Goal: Information Seeking & Learning: Learn about a topic

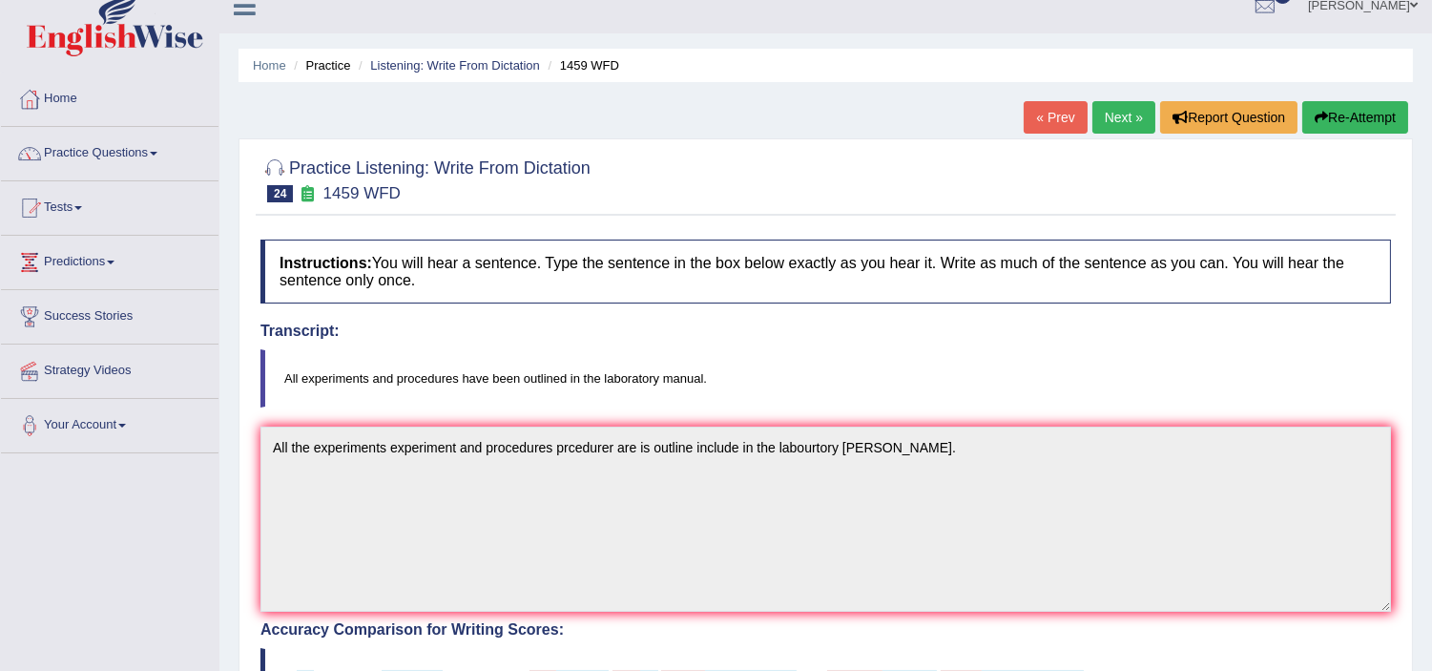
click at [1133, 108] on link "Next »" at bounding box center [1123, 117] width 63 height 32
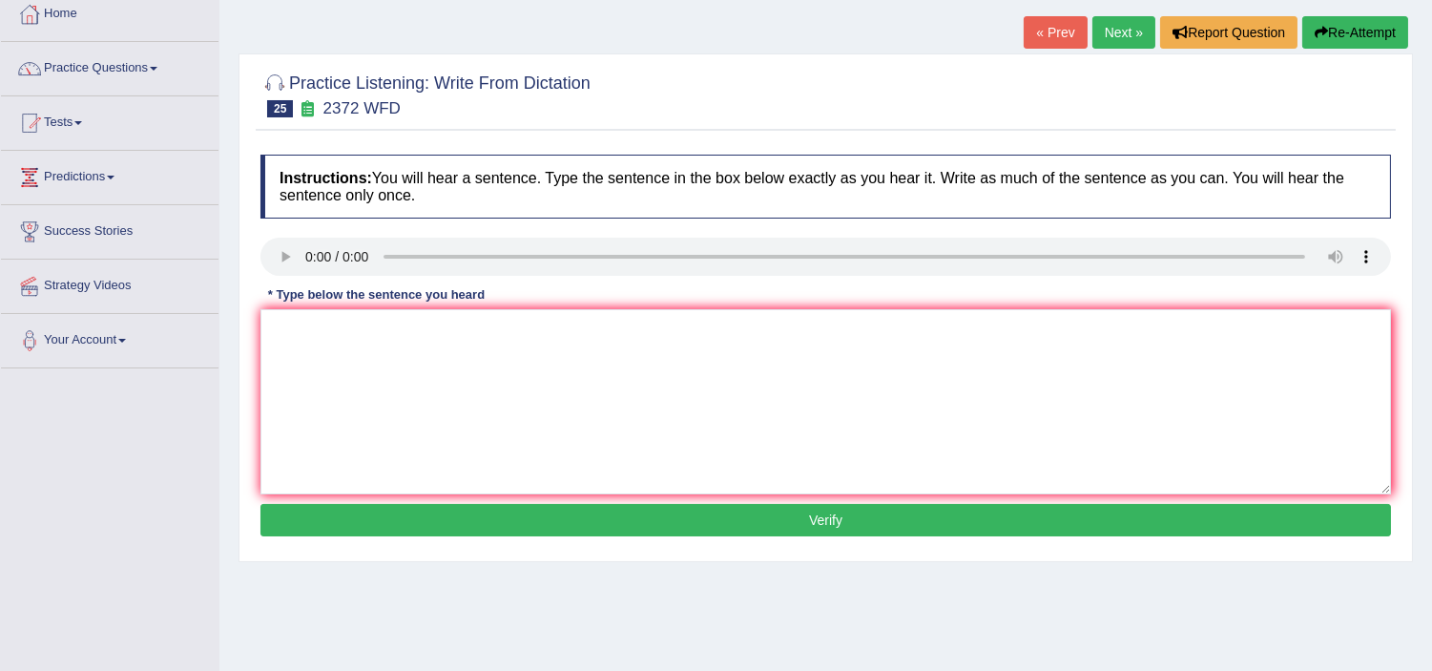
scroll to position [106, 0]
click at [308, 363] on textarea at bounding box center [825, 402] width 1131 height 185
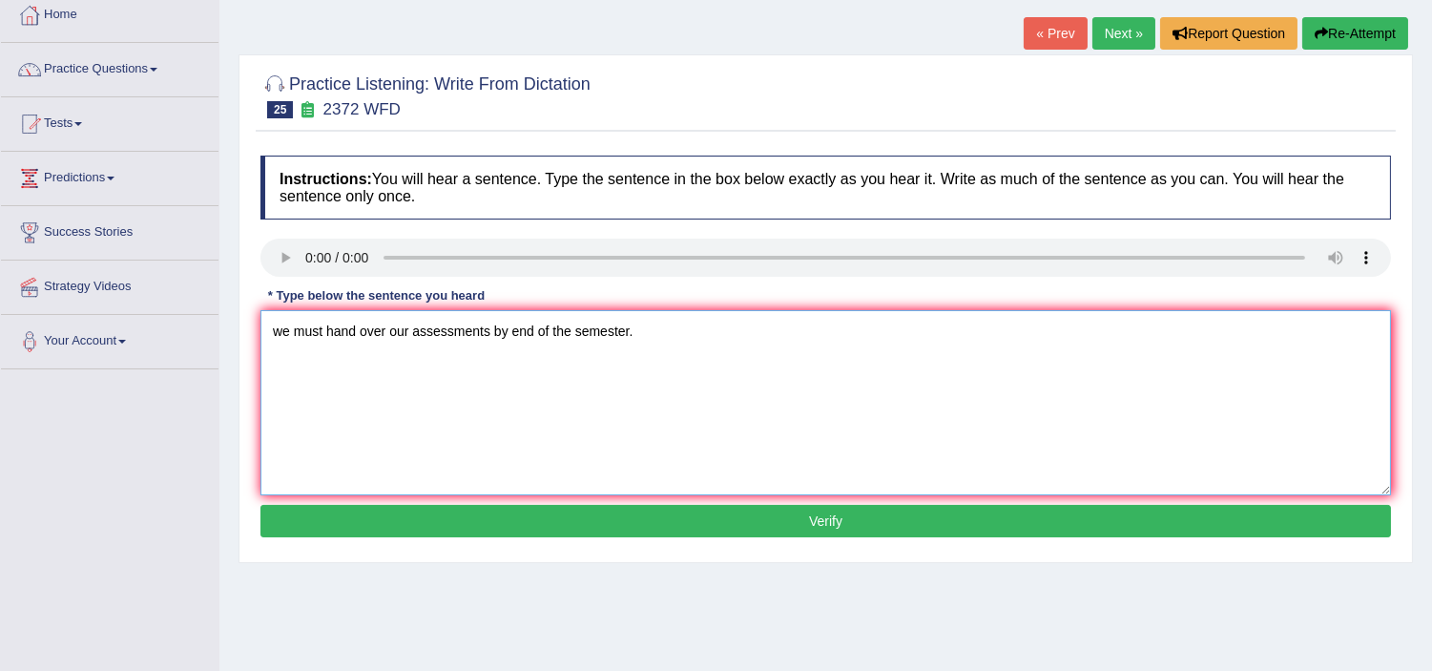
click at [384, 331] on textarea "we must hand over our assessments by end of the semester." at bounding box center [825, 402] width 1131 height 185
click at [361, 330] on textarea "we must hand over handedover our assessments by end of the semester." at bounding box center [825, 402] width 1131 height 185
type textarea "we must handover handedover our assessments by end of the semester."
click at [415, 509] on button "Verify" at bounding box center [825, 521] width 1131 height 32
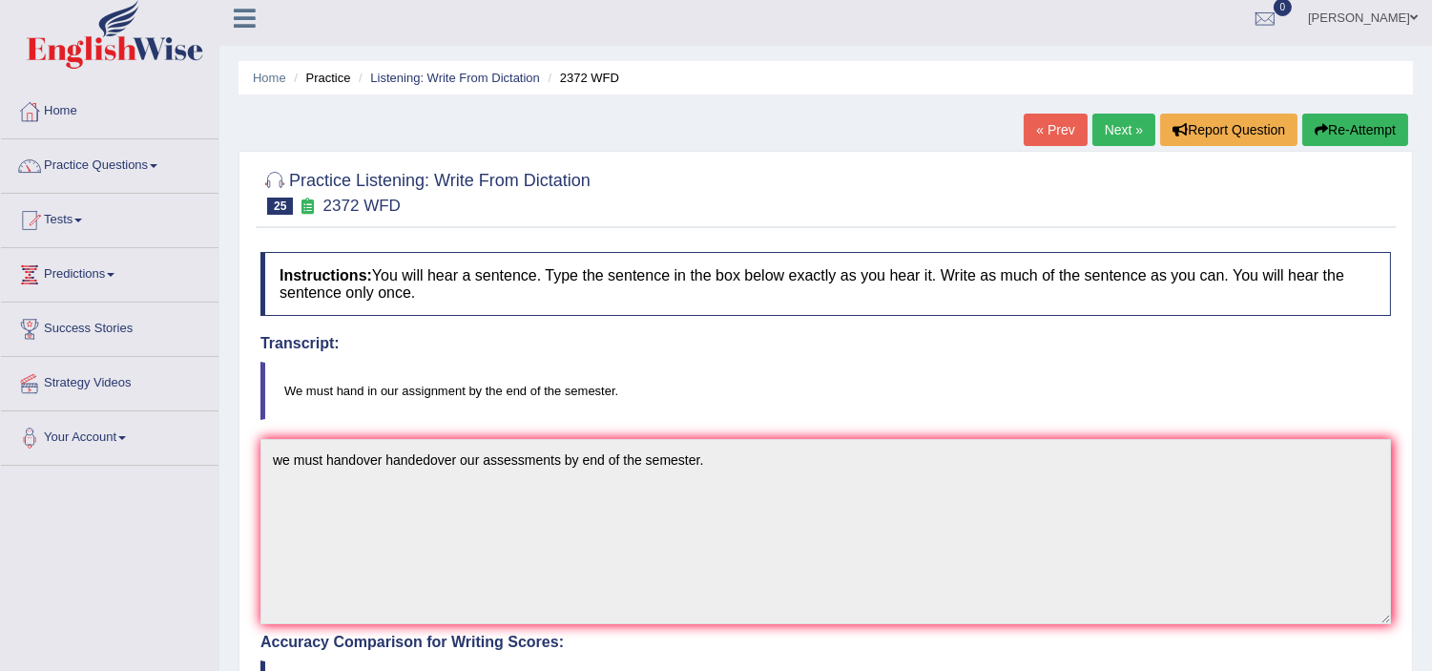
scroll to position [0, 0]
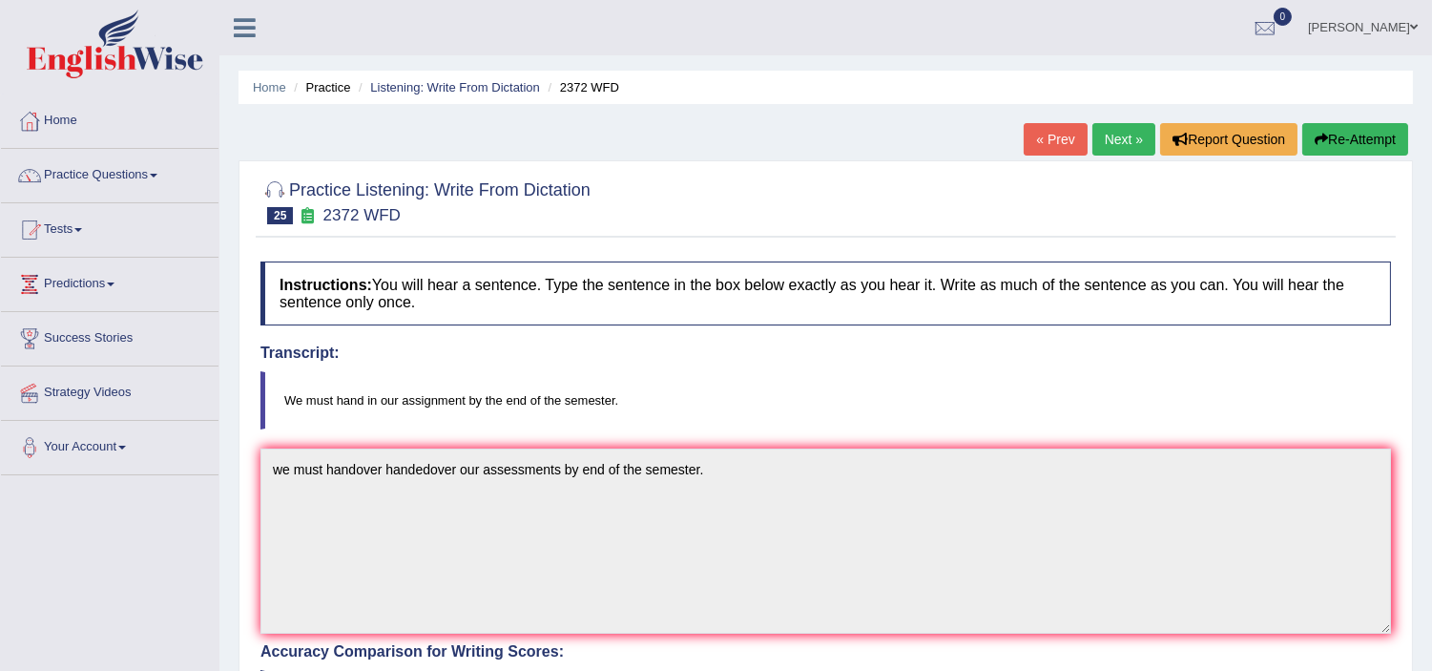
click at [1111, 139] on link "Next »" at bounding box center [1123, 139] width 63 height 32
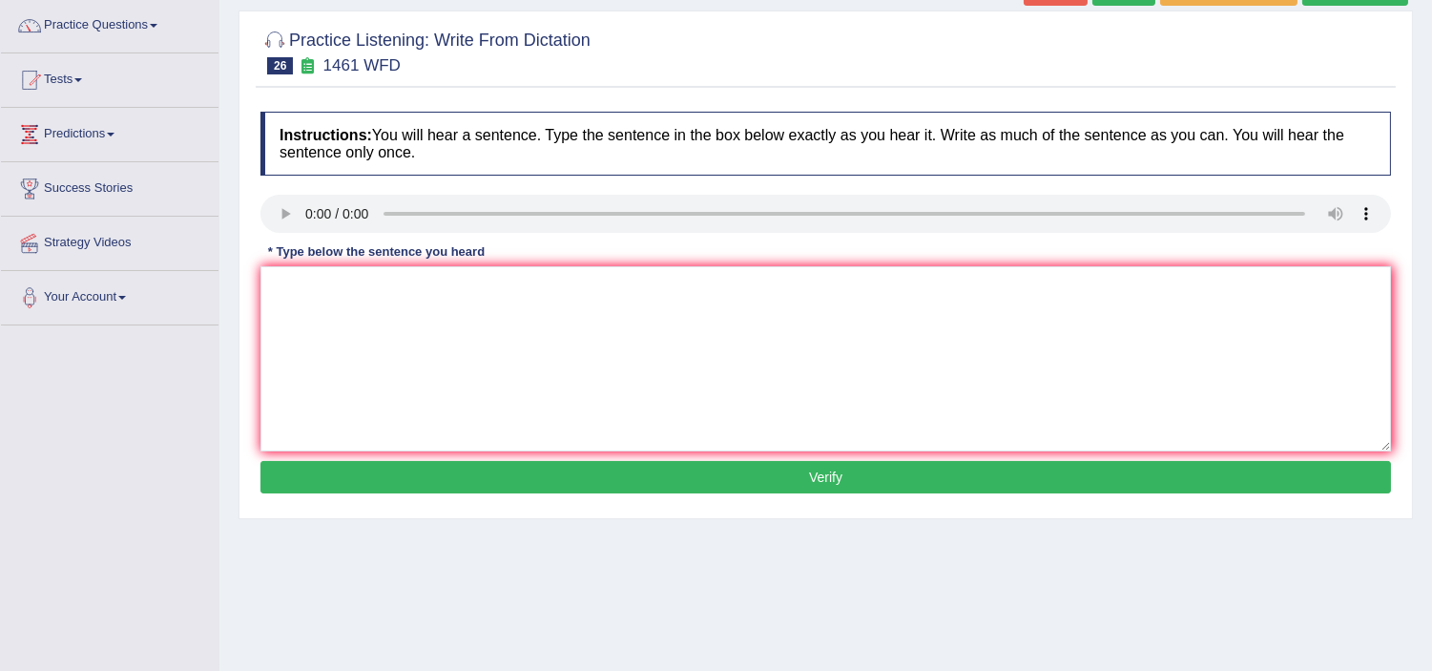
scroll to position [106, 0]
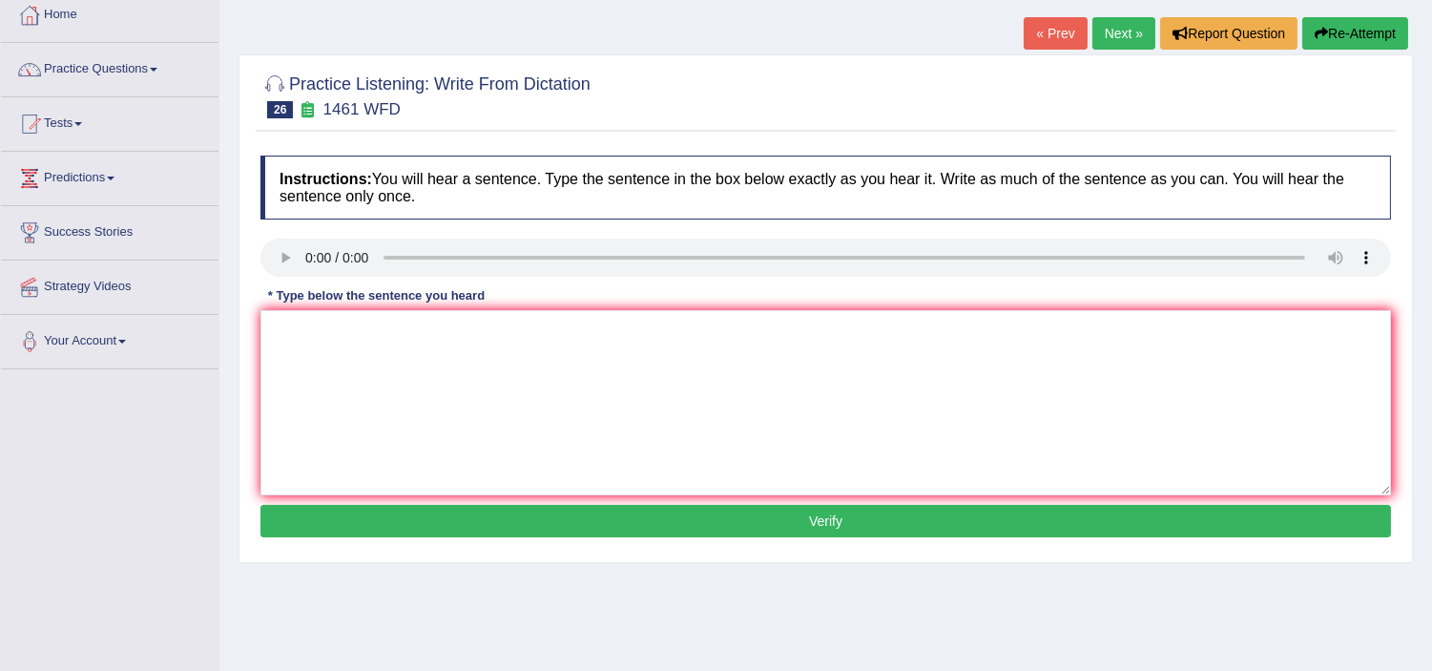
click at [1121, 30] on link "Next »" at bounding box center [1123, 33] width 63 height 32
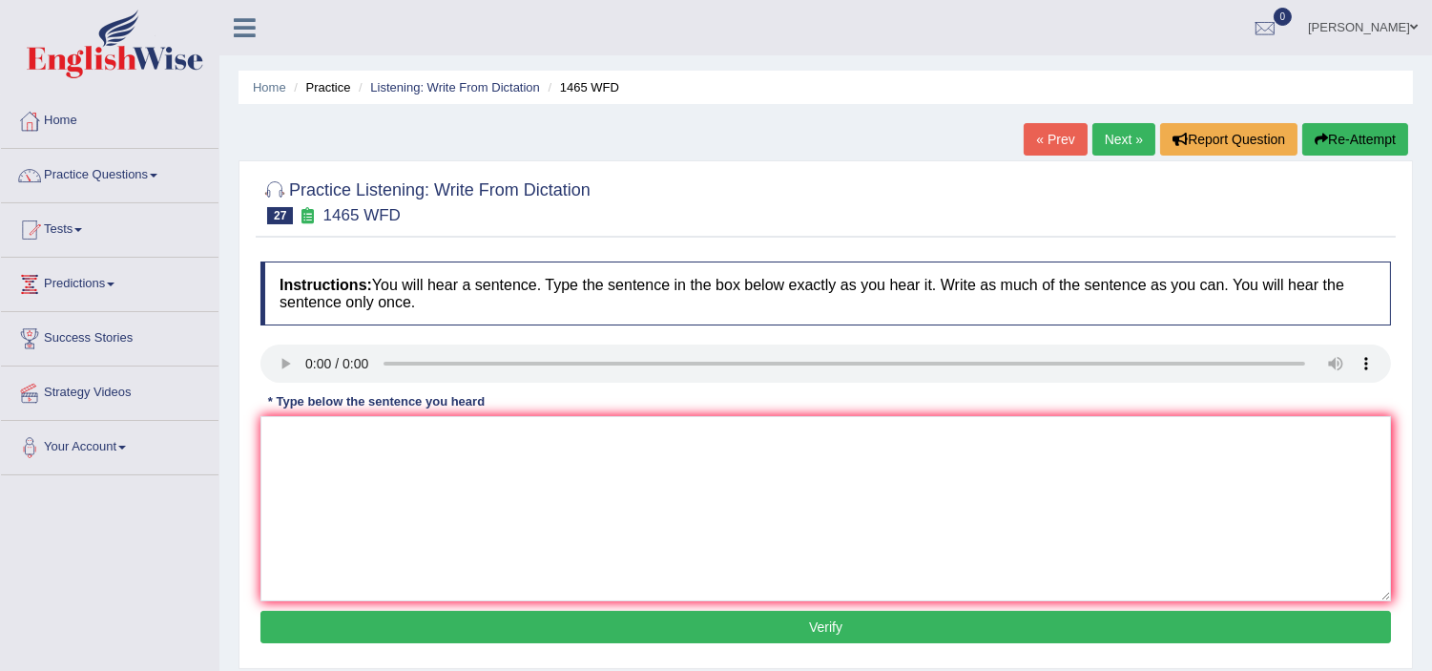
click at [1102, 139] on link "Next »" at bounding box center [1123, 139] width 63 height 32
click at [1135, 144] on link "Next »" at bounding box center [1123, 139] width 63 height 32
click at [429, 453] on textarea at bounding box center [825, 508] width 1131 height 185
type textarea "p"
type textarea "mathamatics provide a foundation for understanding"
